Goal: Information Seeking & Learning: Learn about a topic

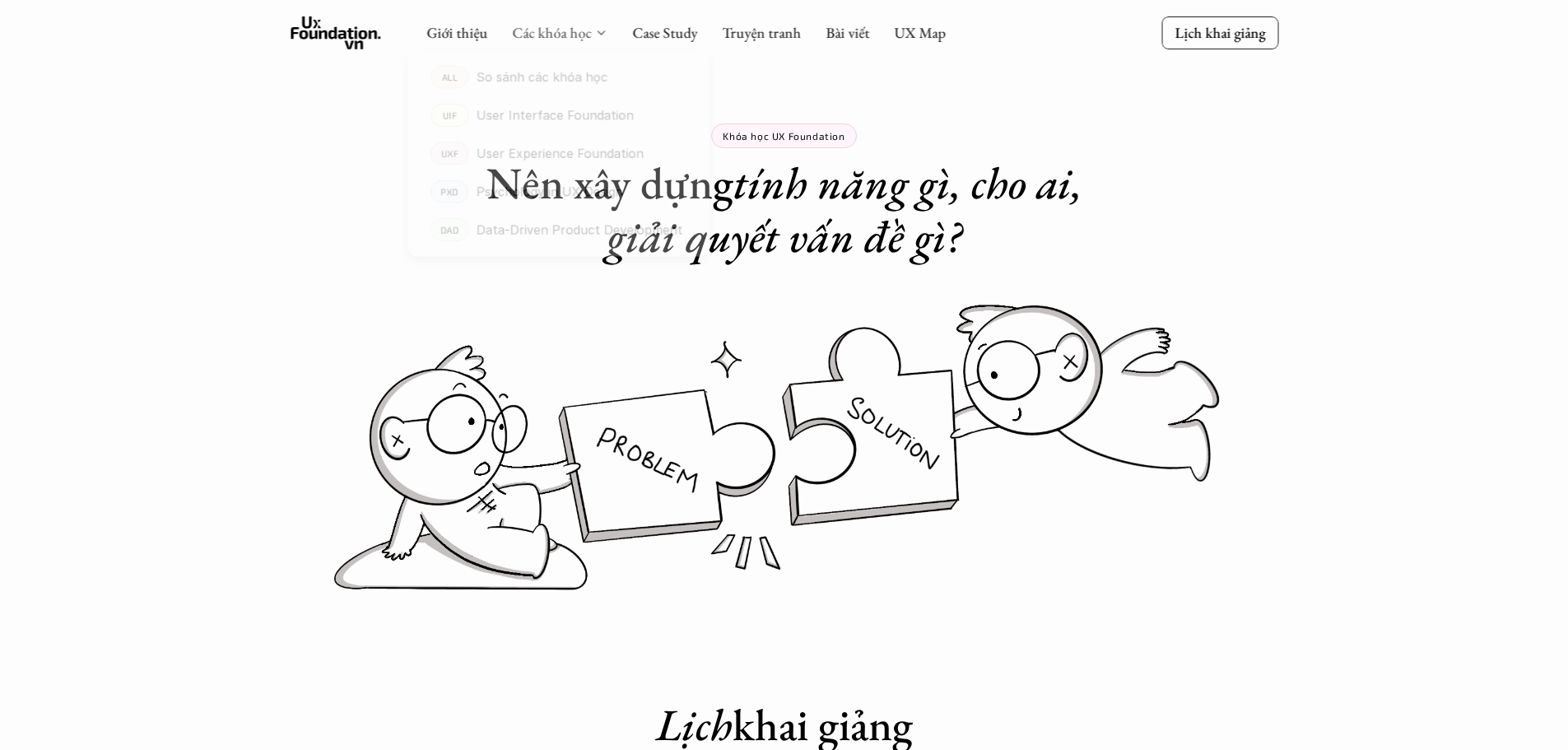
click at [560, 36] on link "Các khóa học" at bounding box center [552, 32] width 79 height 19
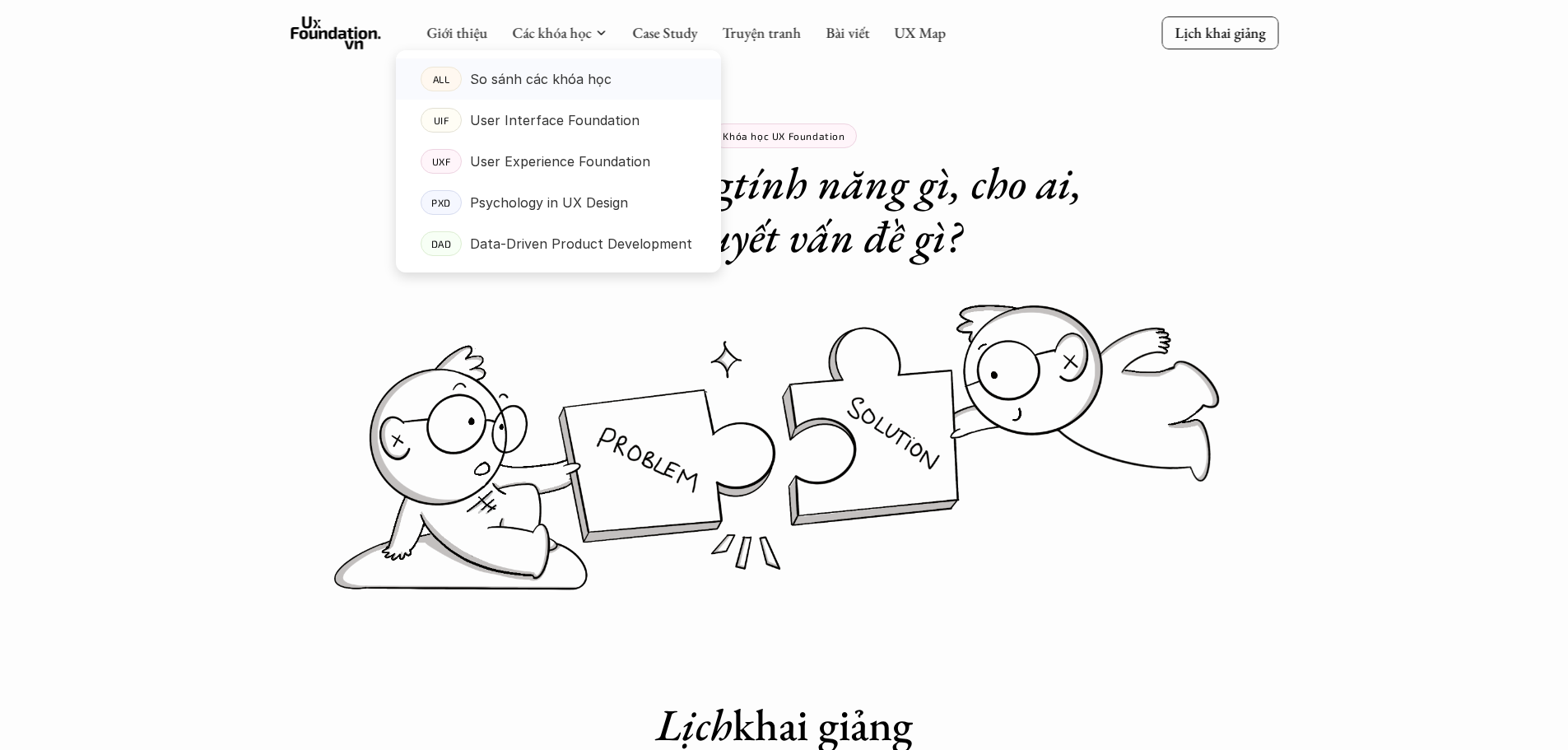
click at [577, 74] on p "So sánh các khóa học" at bounding box center [541, 79] width 142 height 25
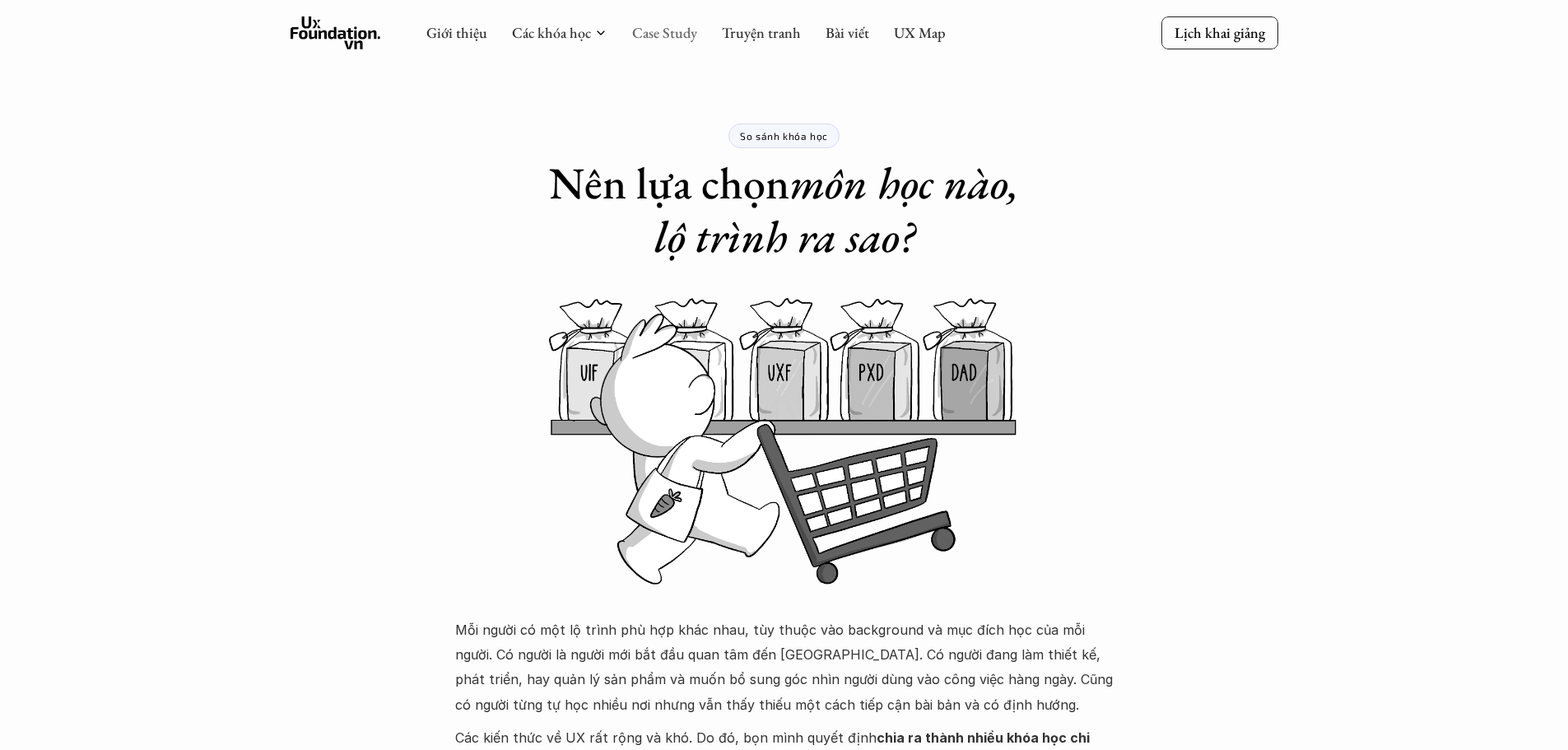
click at [672, 37] on link "Case Study" at bounding box center [664, 32] width 65 height 19
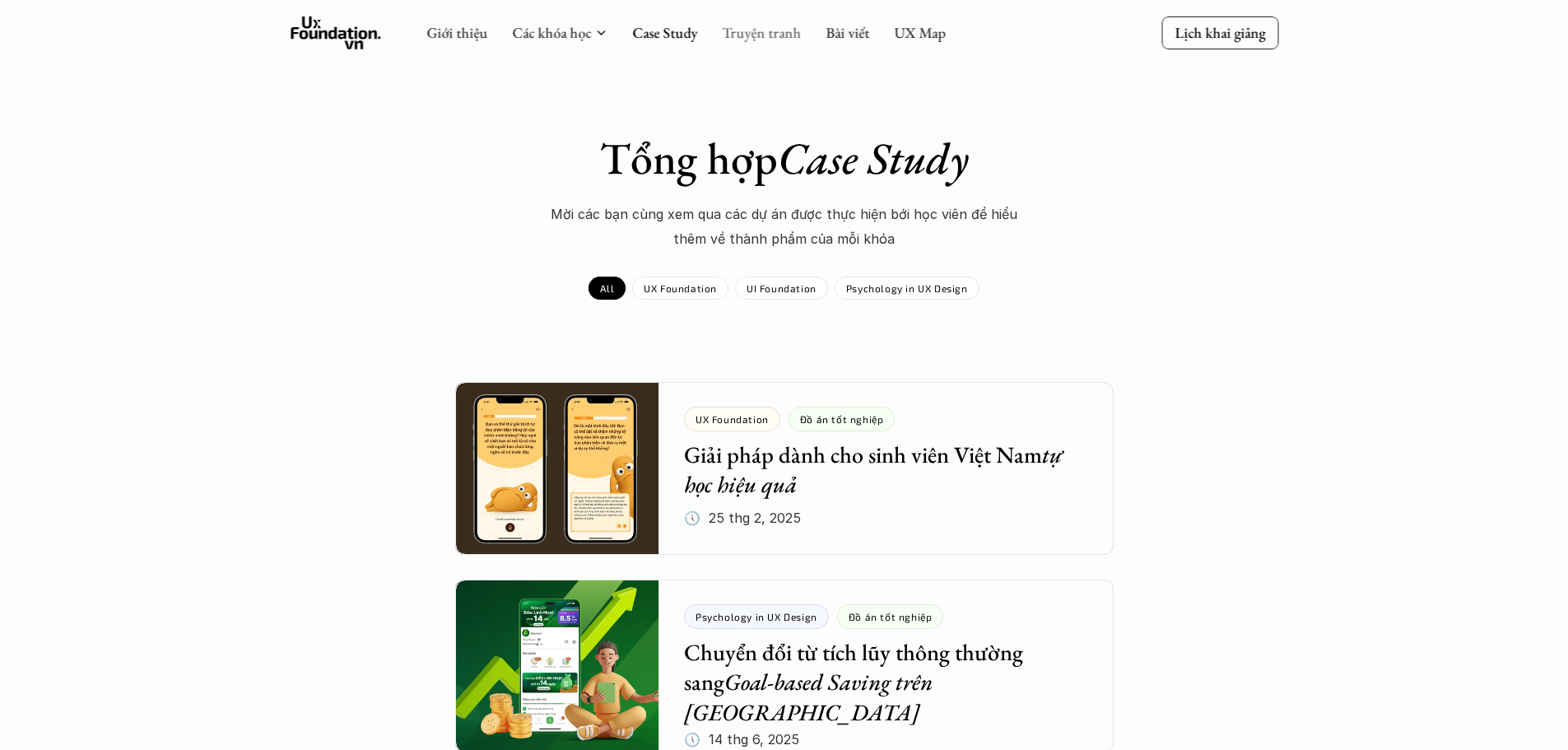
drag, startPoint x: 764, startPoint y: 46, endPoint x: 770, endPoint y: 36, distance: 11.7
click at [765, 42] on div "Giới thiệu Các khóa học Case Study Truyện tranh Bài viết UX Map" at bounding box center [686, 32] width 520 height 33
click at [769, 30] on link "Truyện tranh" at bounding box center [761, 32] width 79 height 19
